Goal: Browse casually: Explore the website without a specific task or goal

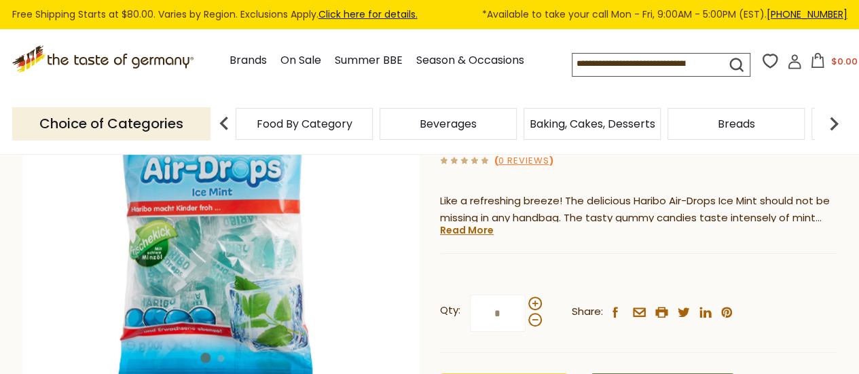
scroll to position [204, 0]
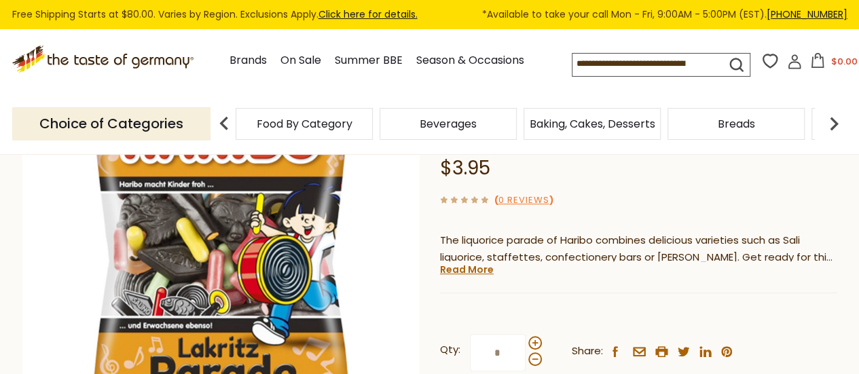
scroll to position [204, 0]
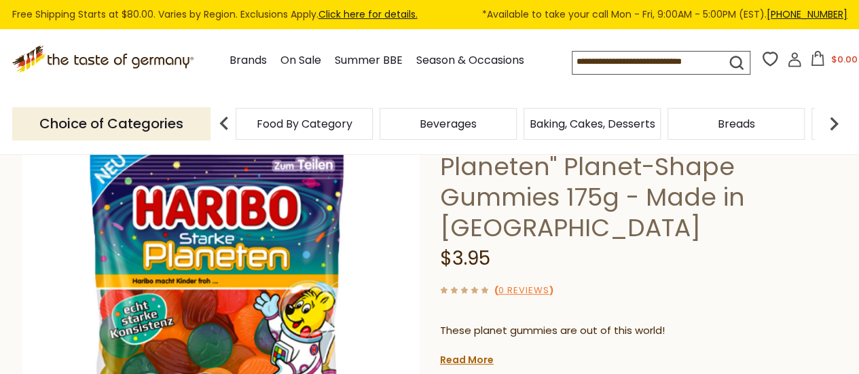
scroll to position [204, 0]
